Goal: Use online tool/utility: Use online tool/utility

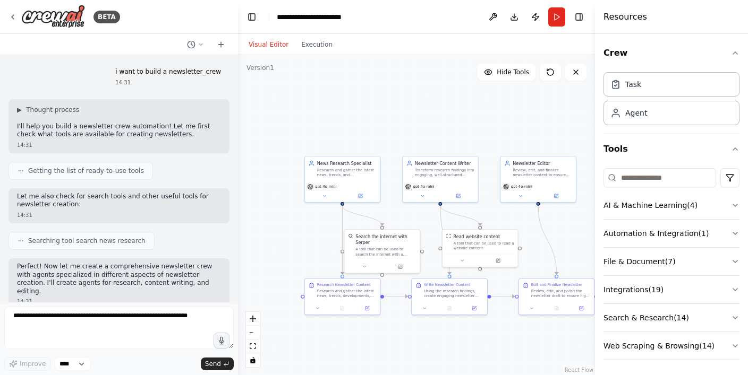
scroll to position [611, 0]
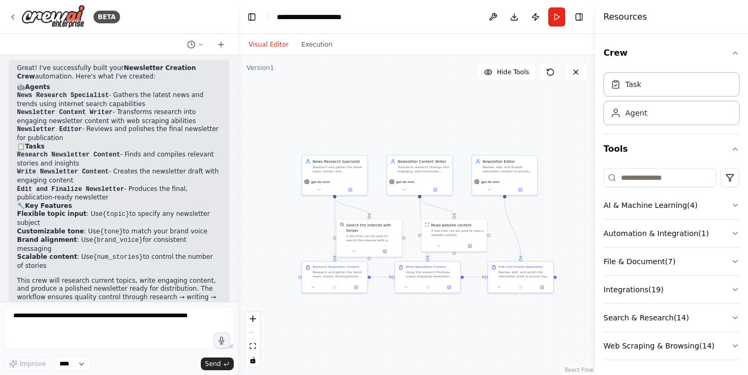
click at [500, 309] on div ".deletable-edge-delete-btn { width: 20px; height: 20px; border: 0px solid #ffff…" at bounding box center [416, 215] width 357 height 320
click at [557, 14] on button "Run" at bounding box center [556, 16] width 17 height 19
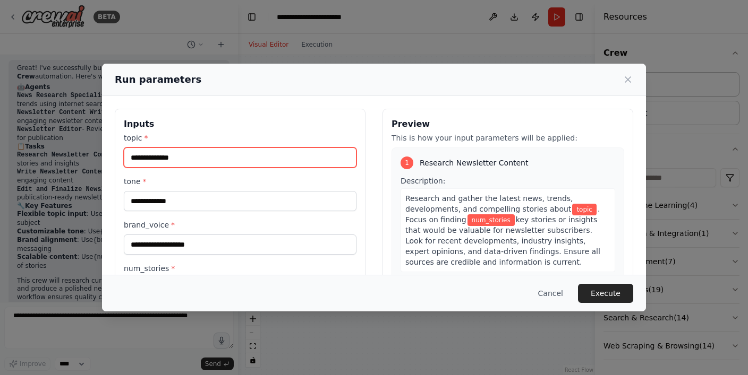
click at [190, 161] on input "topic *" at bounding box center [240, 158] width 233 height 20
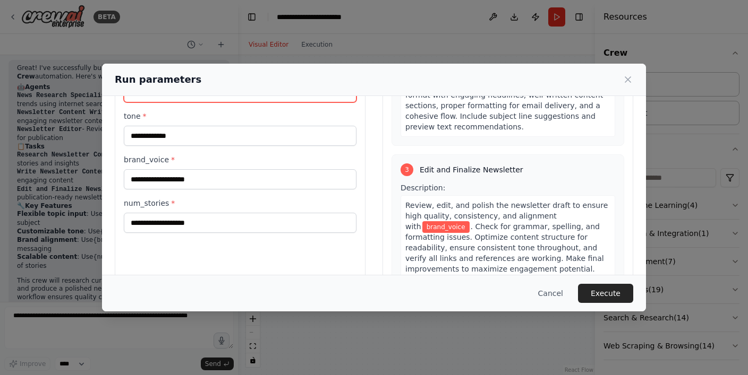
scroll to position [415, 0]
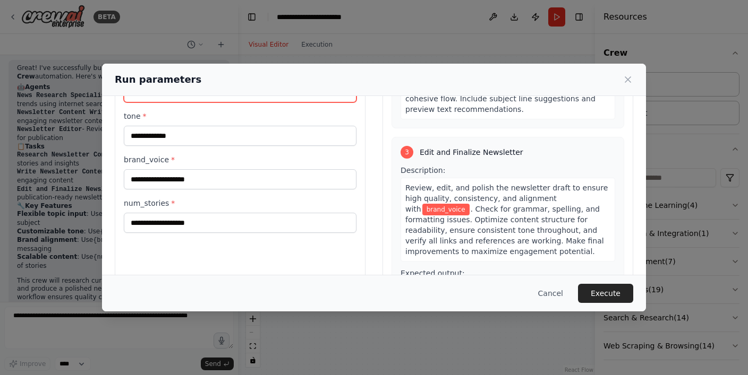
type input "*********"
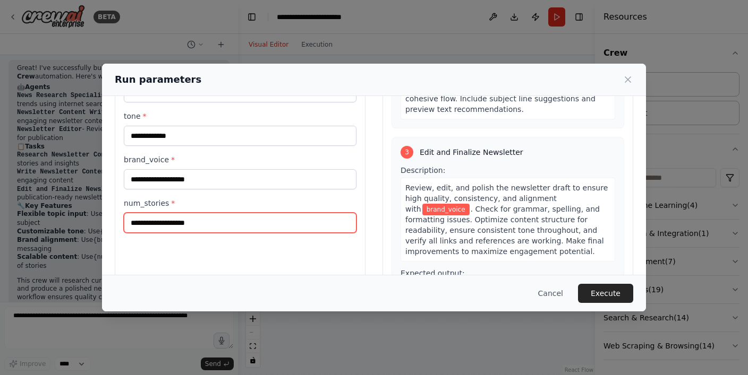
click at [264, 222] on input "num_stories *" at bounding box center [240, 223] width 233 height 20
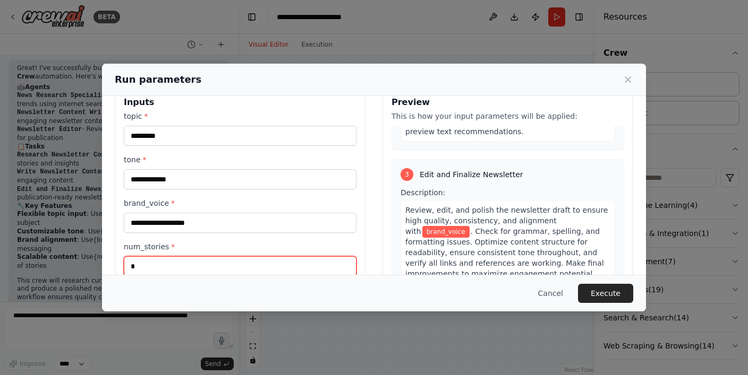
scroll to position [21, 0]
type input "*"
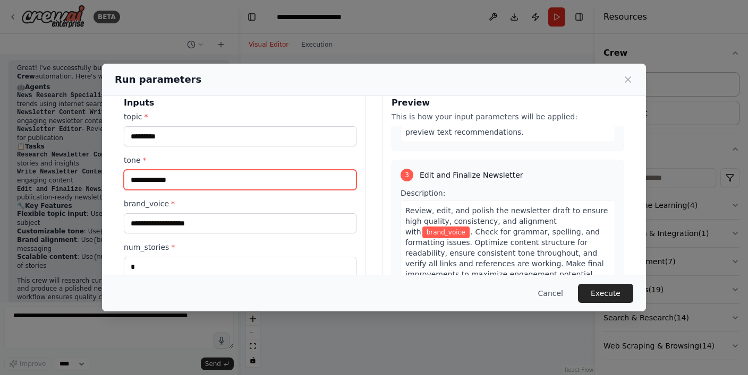
click at [255, 179] on input "tone *" at bounding box center [240, 180] width 233 height 20
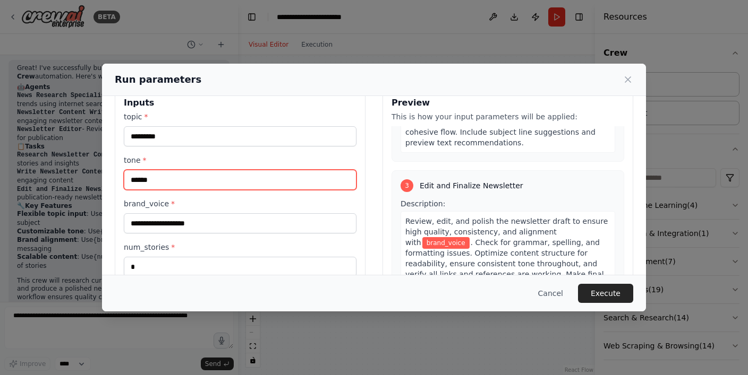
type input "******"
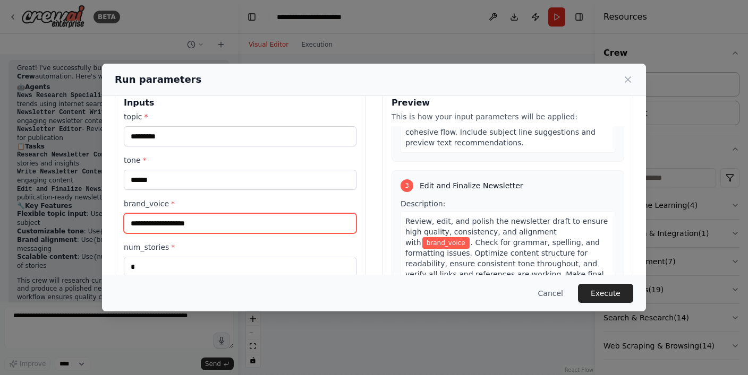
click at [211, 217] on input "brand_voice *" at bounding box center [240, 223] width 233 height 20
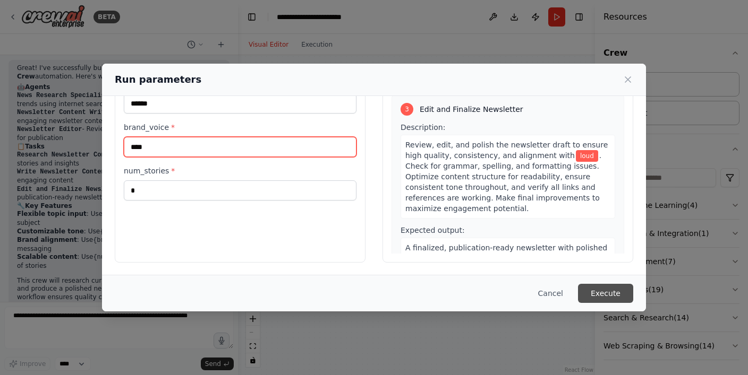
type input "****"
click at [601, 287] on button "Execute" at bounding box center [605, 293] width 55 height 19
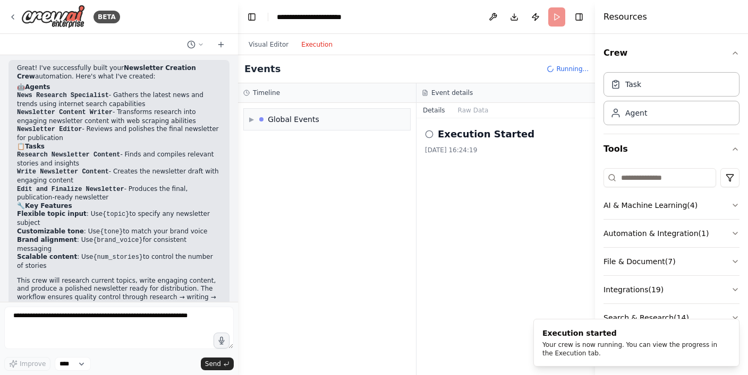
click at [314, 42] on button "Execution" at bounding box center [317, 44] width 44 height 13
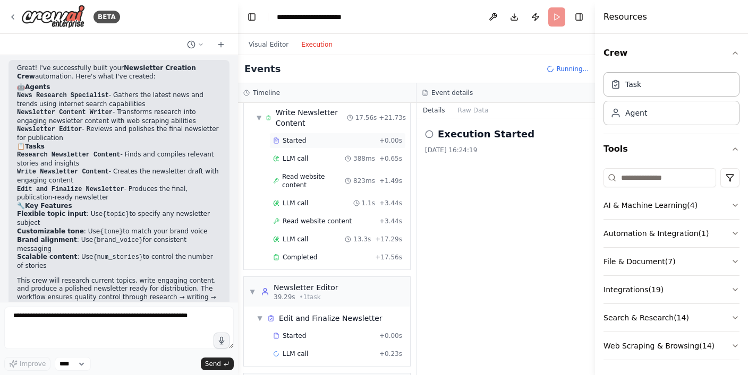
scroll to position [225, 0]
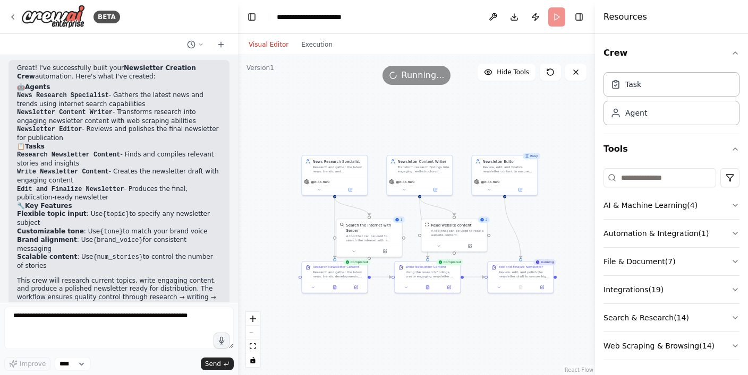
click at [265, 45] on button "Visual Editor" at bounding box center [268, 44] width 53 height 13
